Goal: Information Seeking & Learning: Learn about a topic

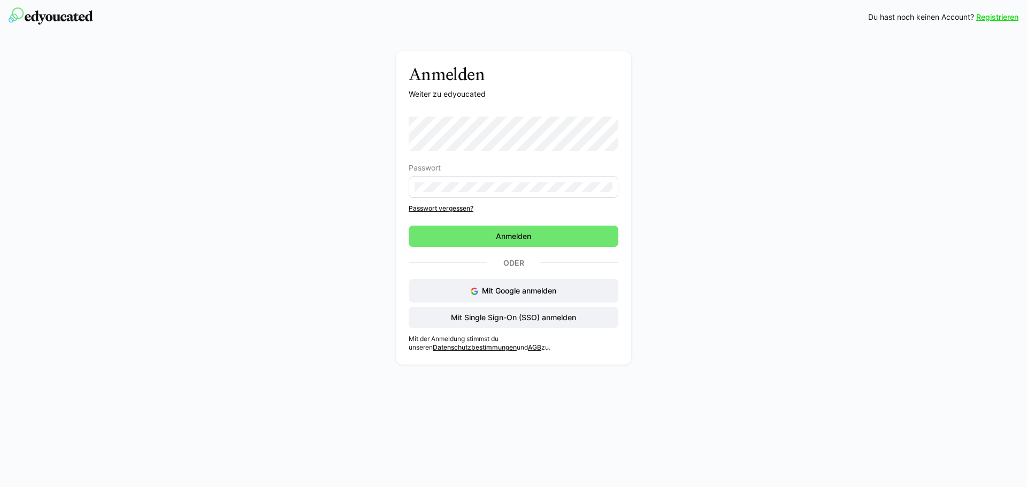
click at [508, 178] on eds-input at bounding box center [514, 187] width 210 height 21
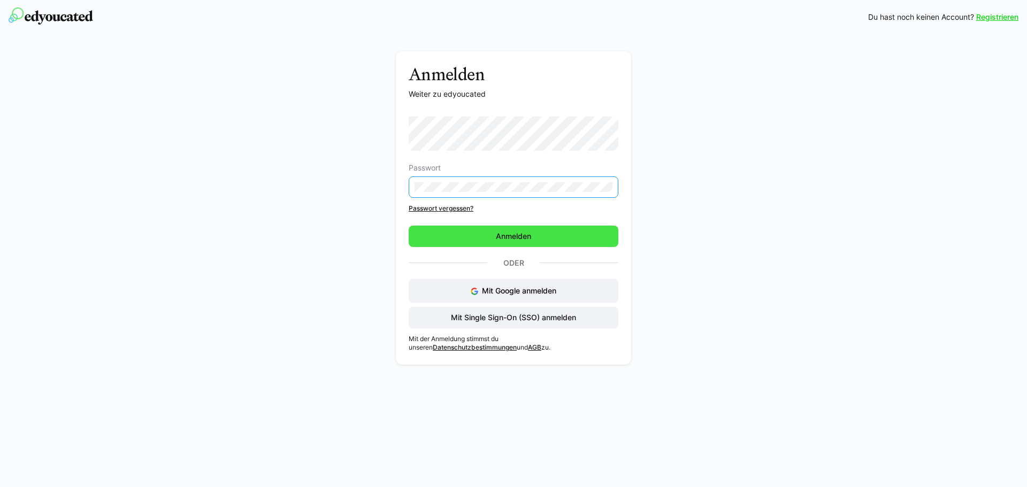
click at [494, 244] on span "Anmelden" at bounding box center [514, 236] width 210 height 21
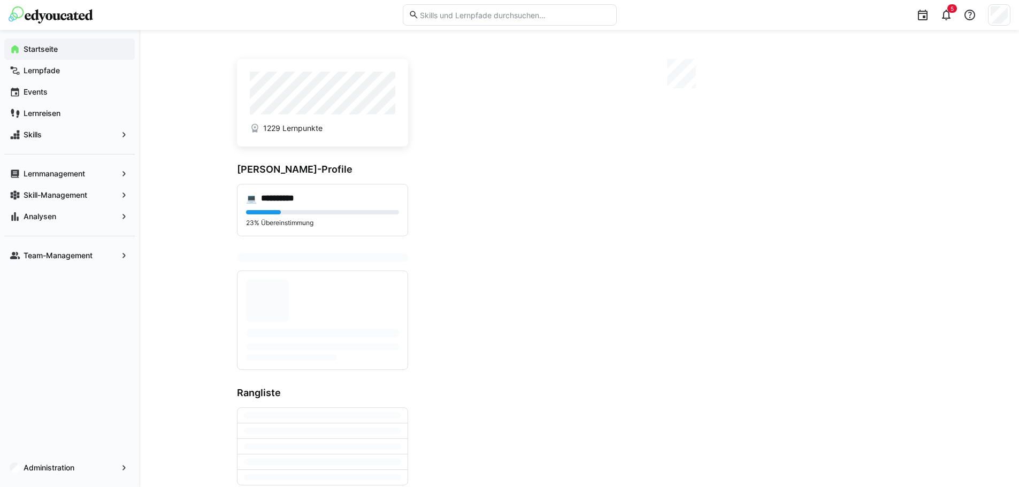
click at [473, 20] on eds-input at bounding box center [510, 14] width 214 height 21
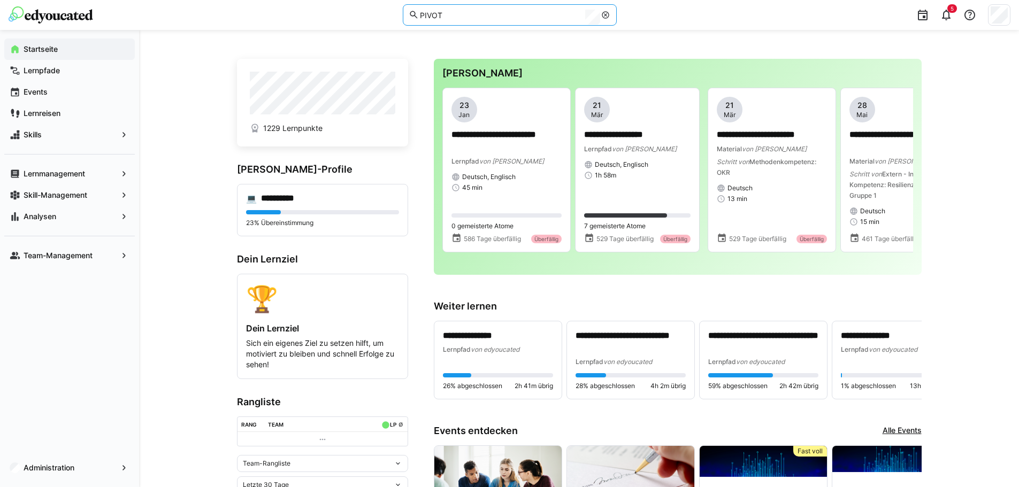
type input "PIVOT"
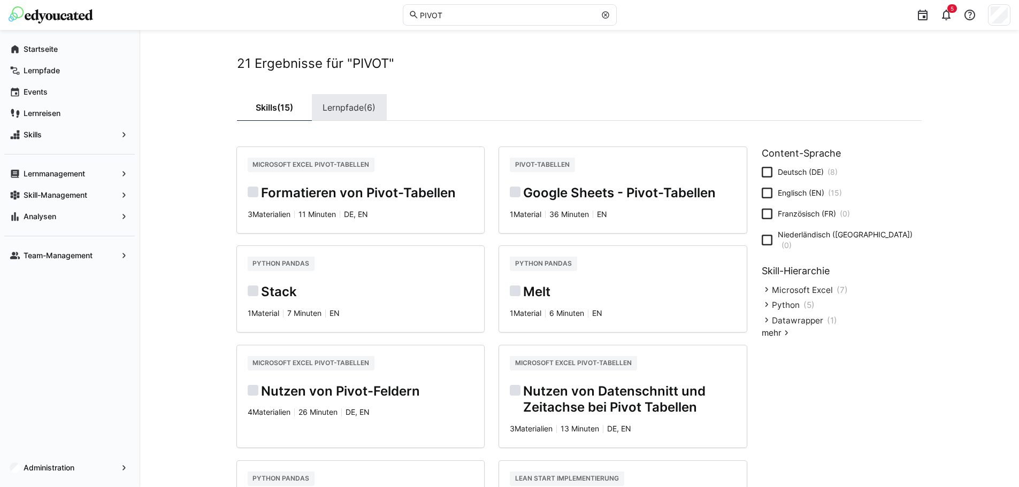
click at [321, 98] on link "Lernpfade (6)" at bounding box center [349, 107] width 75 height 27
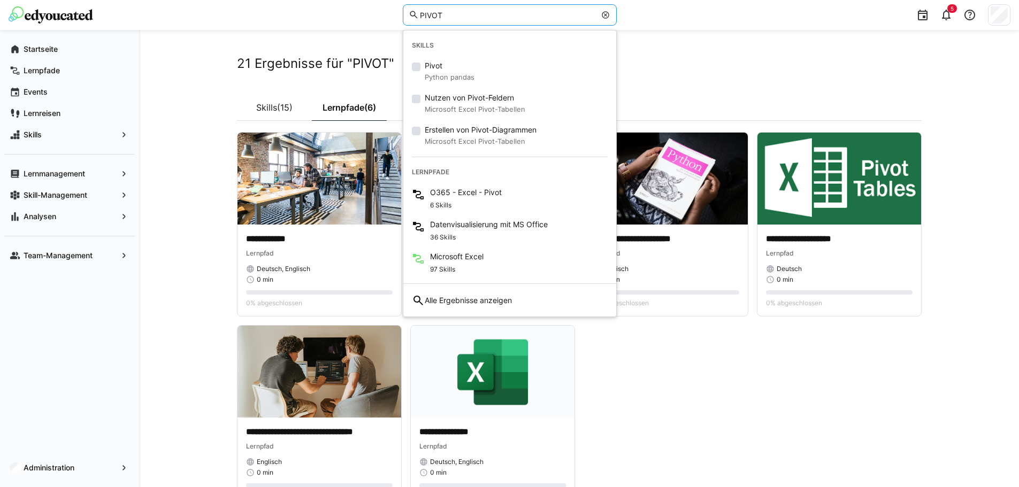
click at [457, 16] on input "PIVOT" at bounding box center [507, 15] width 177 height 10
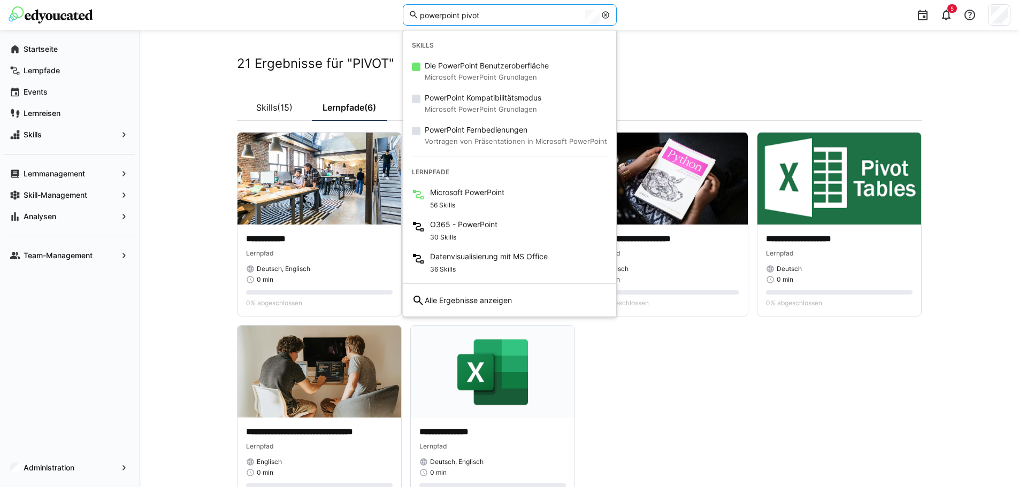
type input "powerpoint pivot"
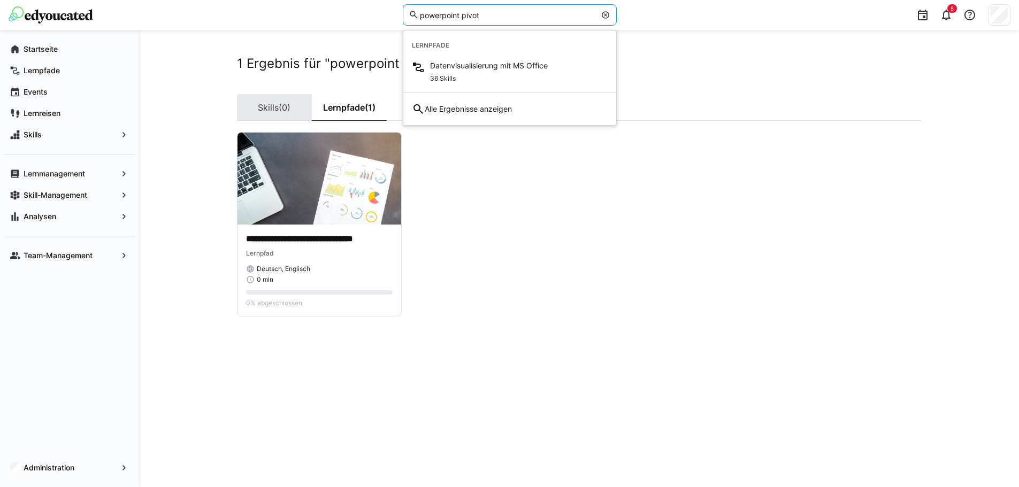
click at [274, 106] on link "Skills (0)" at bounding box center [274, 107] width 75 height 27
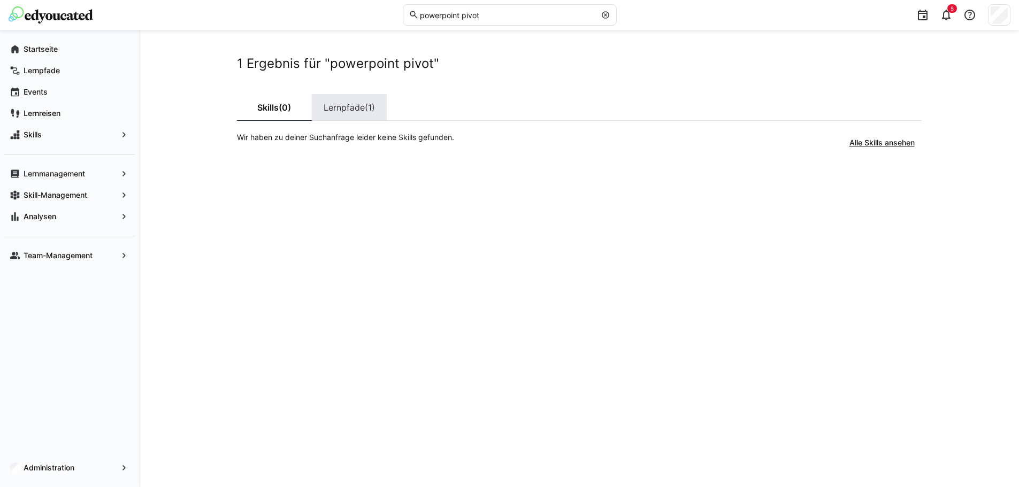
click at [332, 111] on link "Lernpfade (1)" at bounding box center [349, 107] width 75 height 27
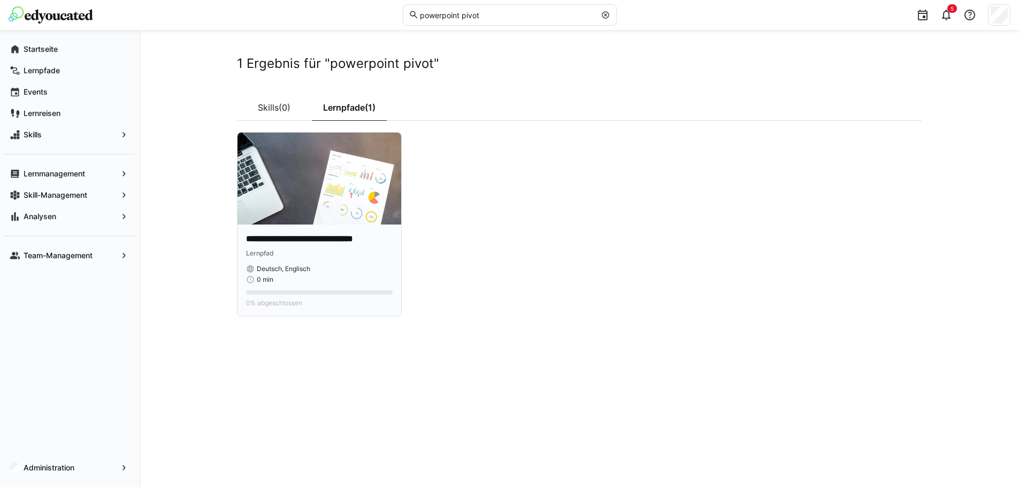
click at [317, 158] on img at bounding box center [320, 179] width 164 height 92
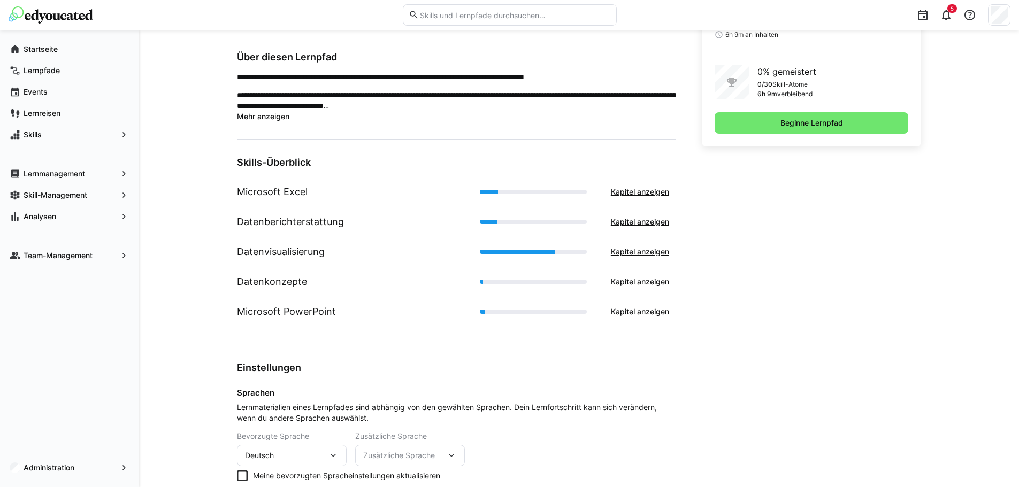
scroll to position [321, 0]
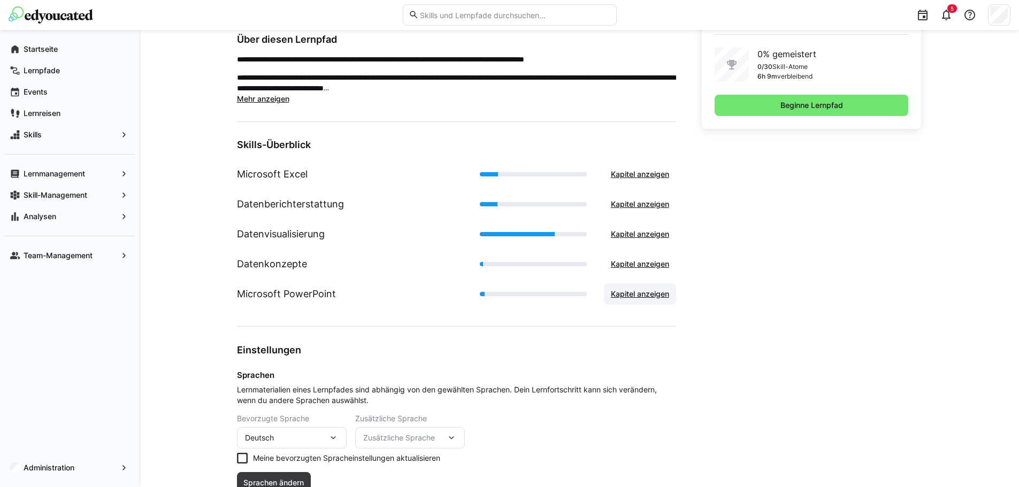
click at [612, 291] on span "Kapitel anzeigen" at bounding box center [640, 294] width 62 height 11
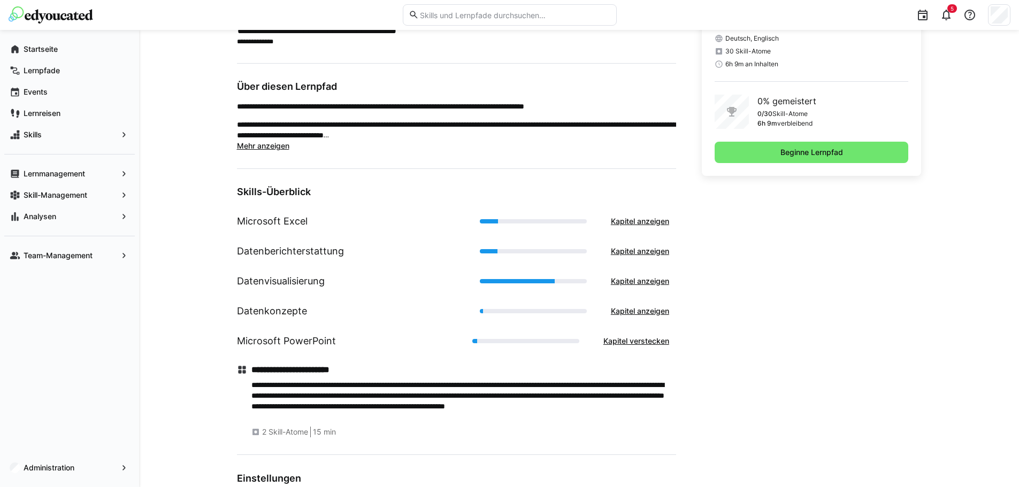
scroll to position [267, 0]
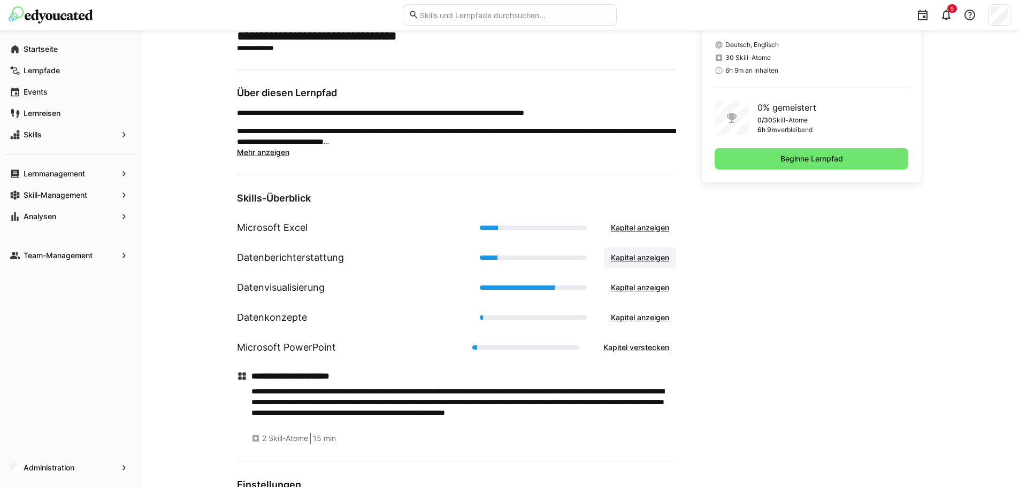
click at [626, 255] on span "Kapitel anzeigen" at bounding box center [640, 257] width 62 height 11
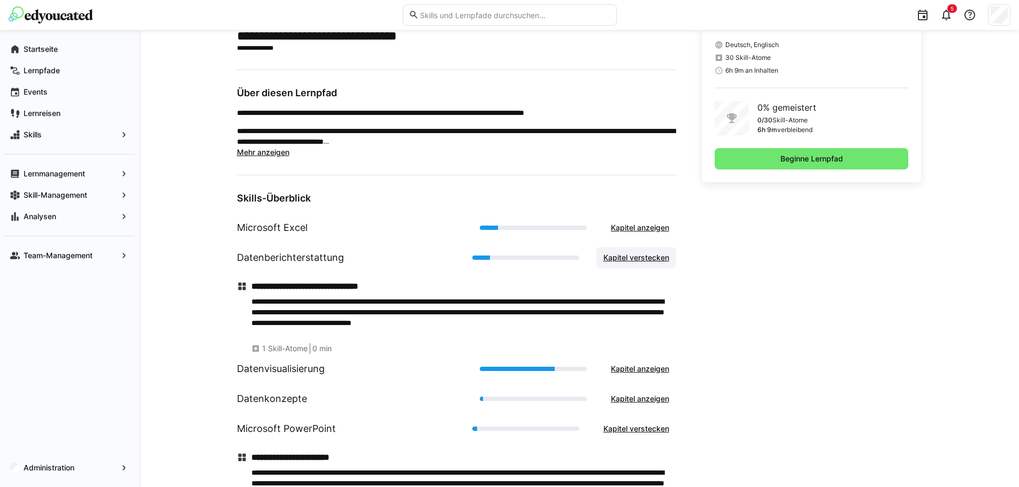
click at [626, 255] on span "Kapitel verstecken" at bounding box center [636, 257] width 69 height 11
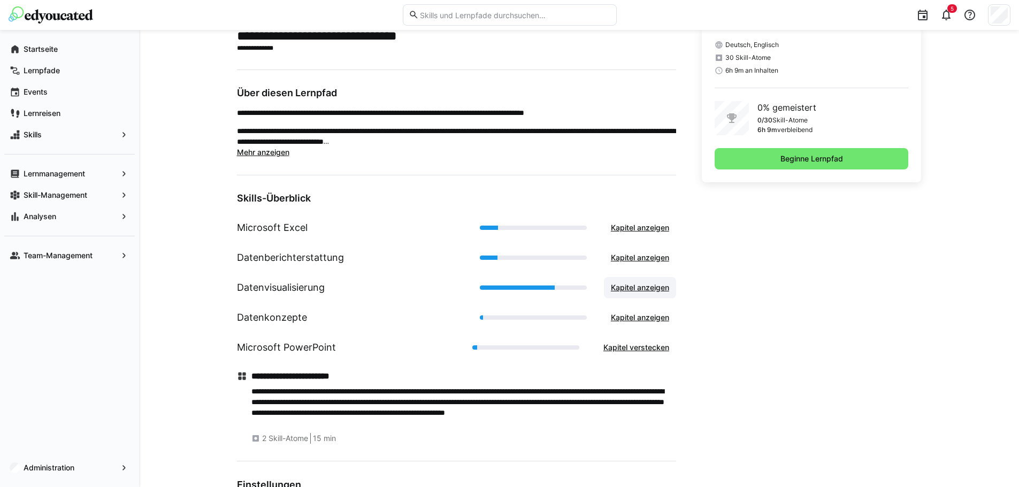
click at [630, 282] on span "Kapitel anzeigen" at bounding box center [640, 287] width 72 height 21
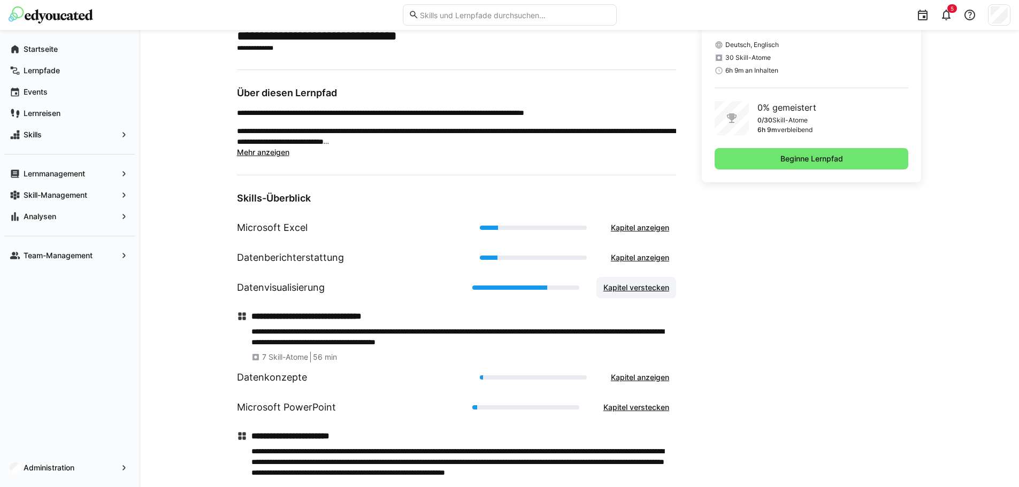
click at [630, 282] on span "Kapitel verstecken" at bounding box center [636, 287] width 80 height 21
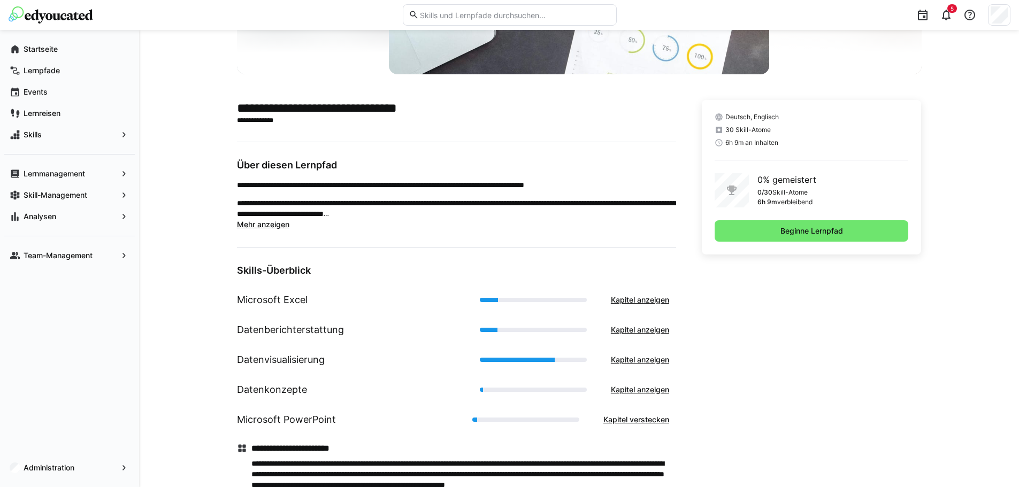
scroll to position [214, 0]
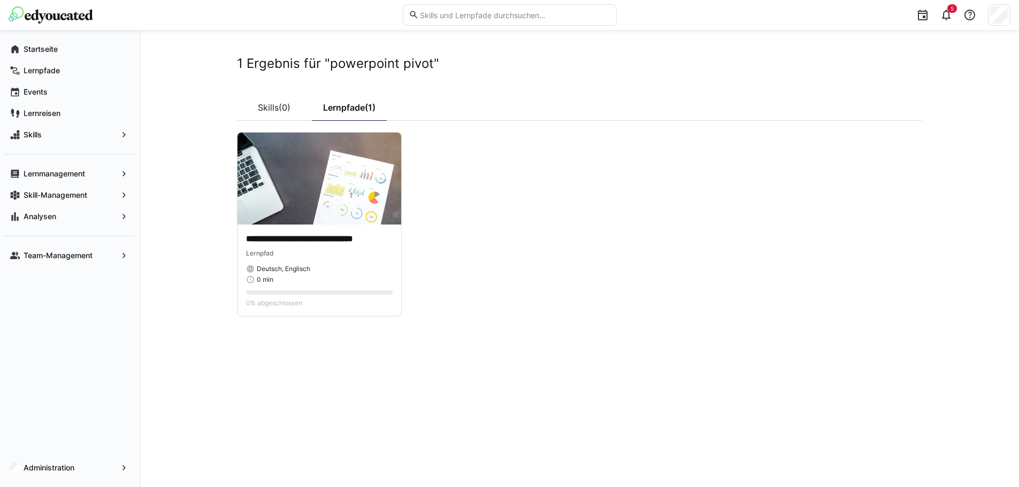
click at [78, 21] on img at bounding box center [51, 14] width 85 height 17
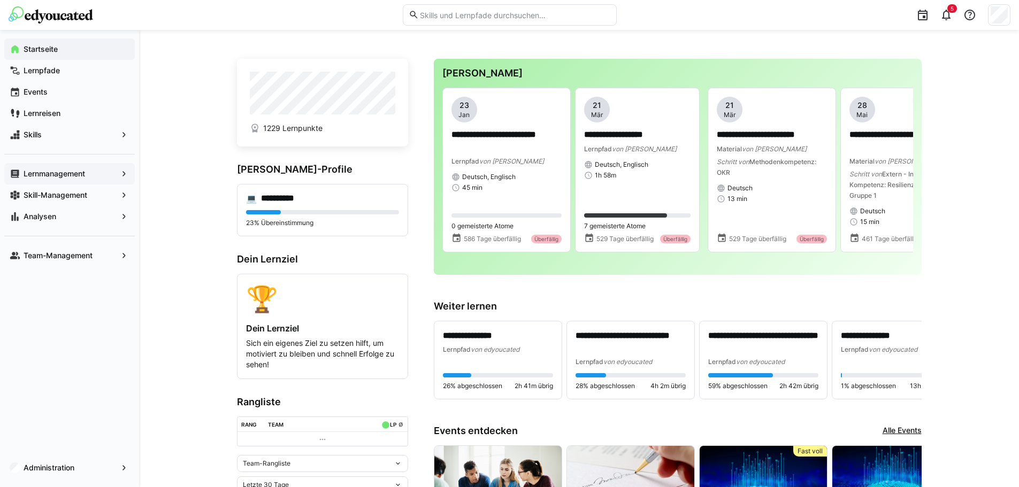
click at [50, 178] on span "Lernmanagement" at bounding box center [69, 174] width 95 height 11
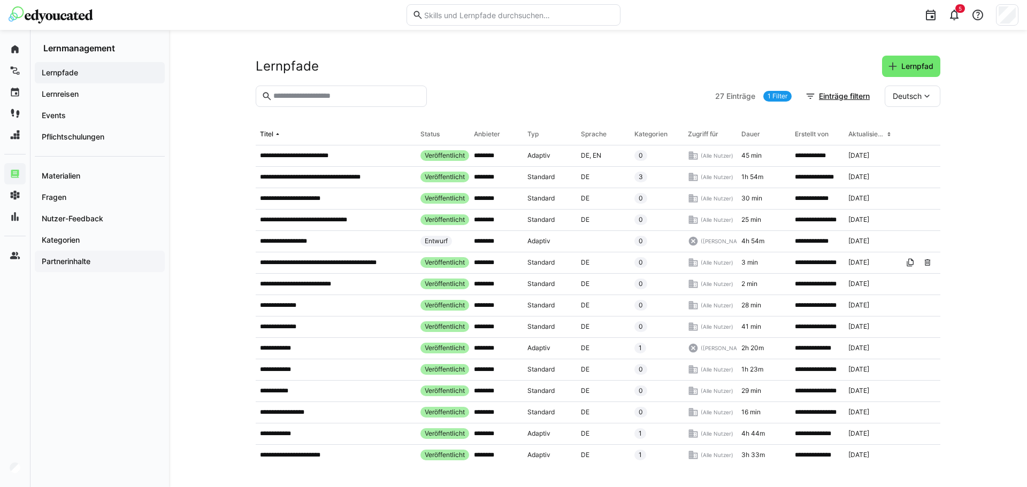
click at [104, 265] on span "Partnerinhalte" at bounding box center [99, 261] width 119 height 11
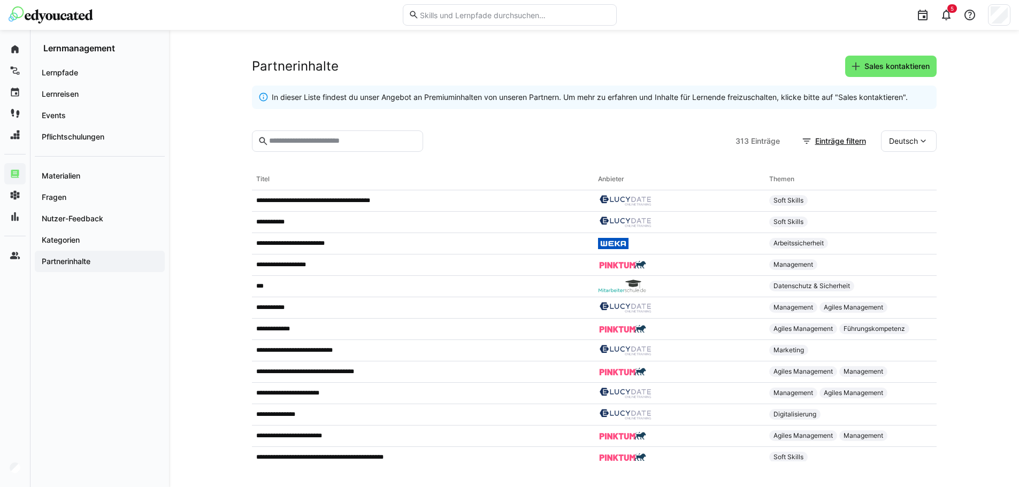
click at [339, 134] on eds-input at bounding box center [337, 141] width 171 height 21
click at [338, 144] on input "text" at bounding box center [342, 141] width 149 height 10
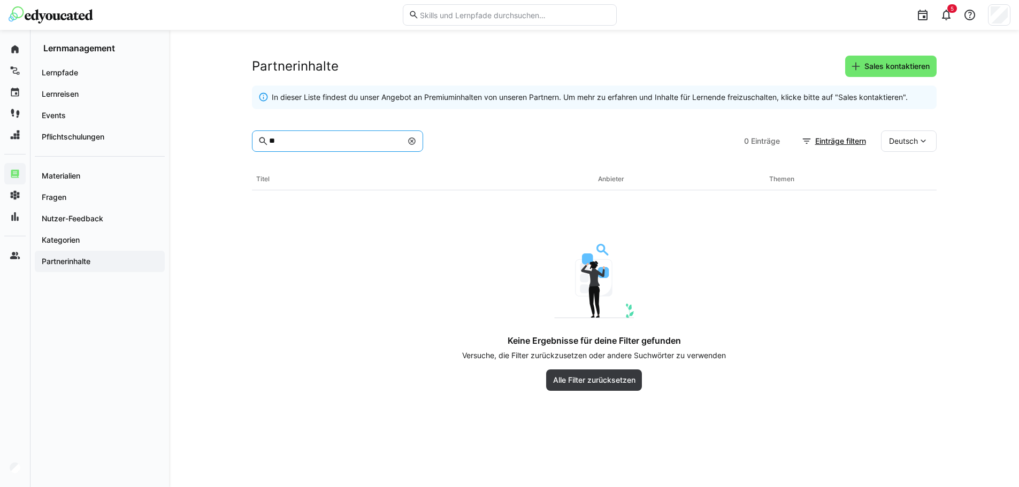
type input "*"
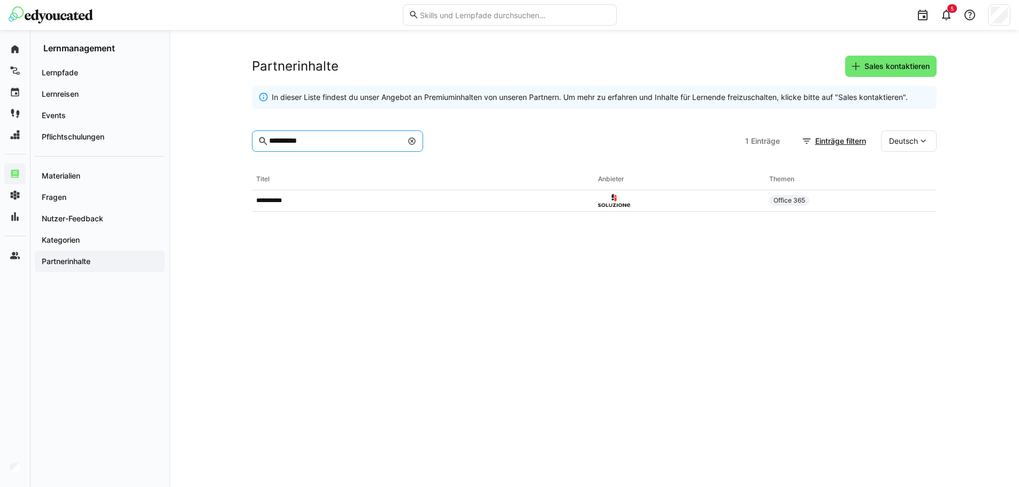
type input "**********"
click at [271, 202] on p "**********" at bounding box center [273, 200] width 35 height 9
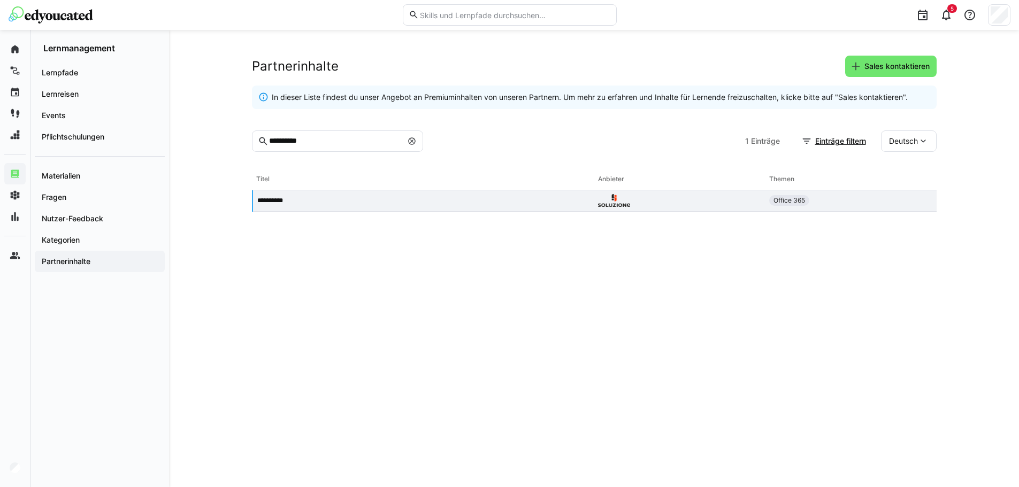
click at [271, 202] on p "**********" at bounding box center [274, 200] width 35 height 9
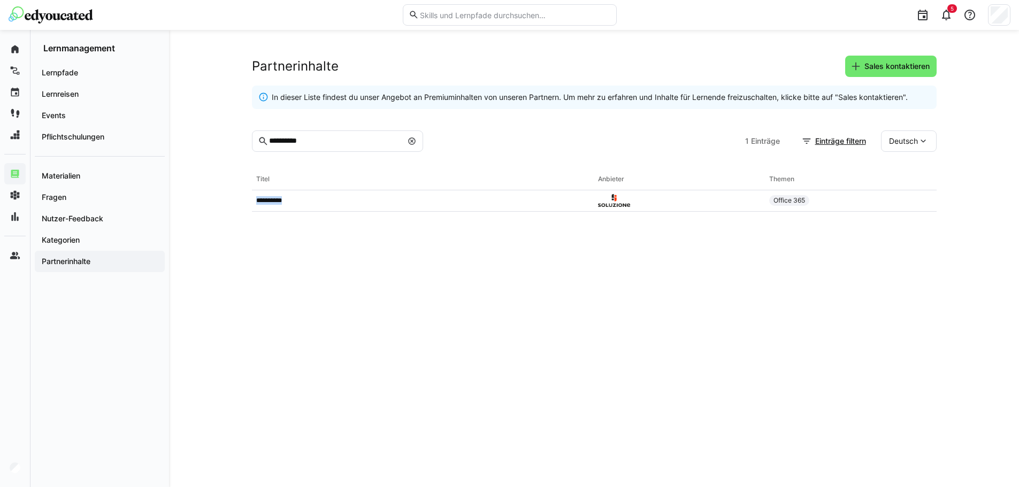
click at [271, 202] on p "**********" at bounding box center [273, 200] width 35 height 9
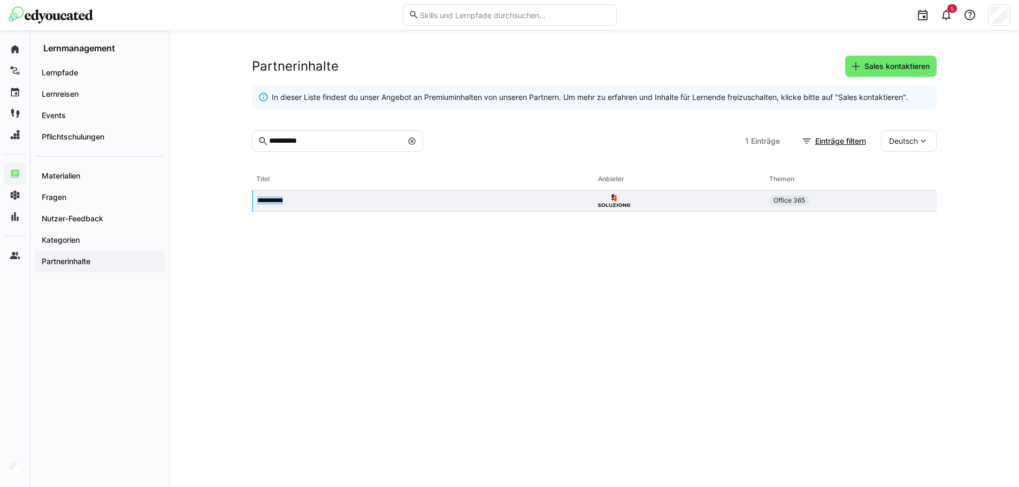
click at [274, 225] on eds-table "**********" at bounding box center [594, 315] width 685 height 293
click at [410, 140] on eds-icon at bounding box center [412, 141] width 9 height 9
